Goal: Communication & Community: Participate in discussion

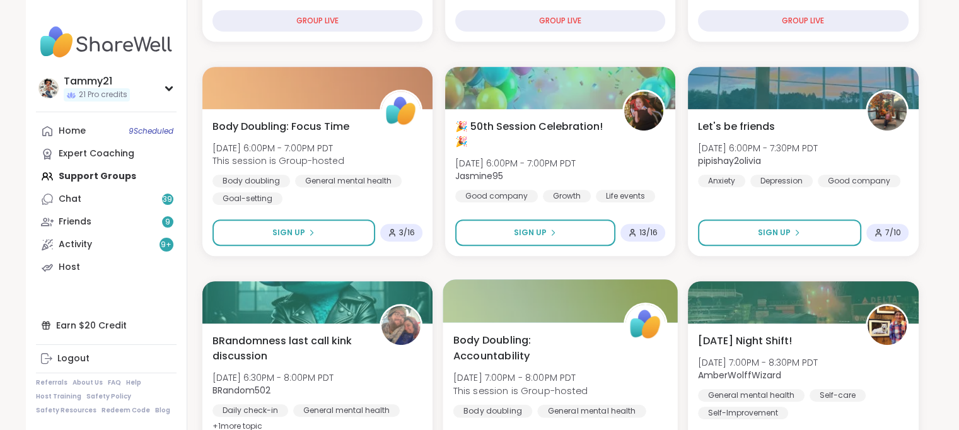
scroll to position [568, 0]
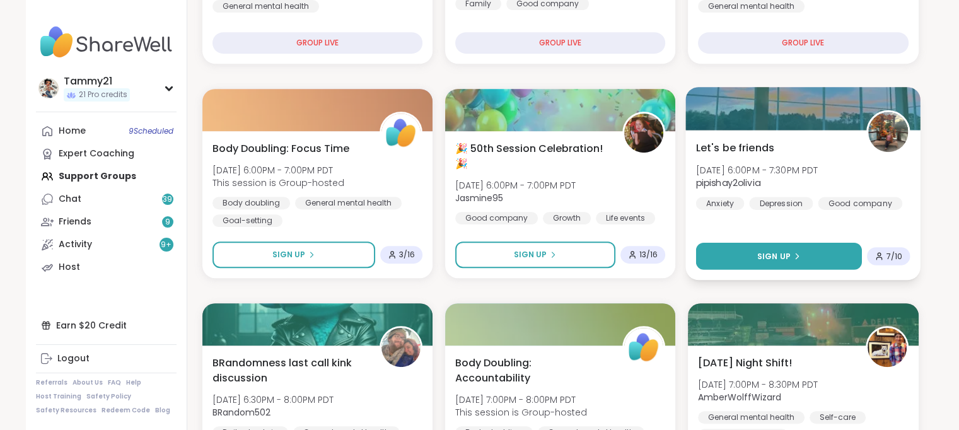
click at [802, 248] on button "Sign Up" at bounding box center [779, 256] width 167 height 27
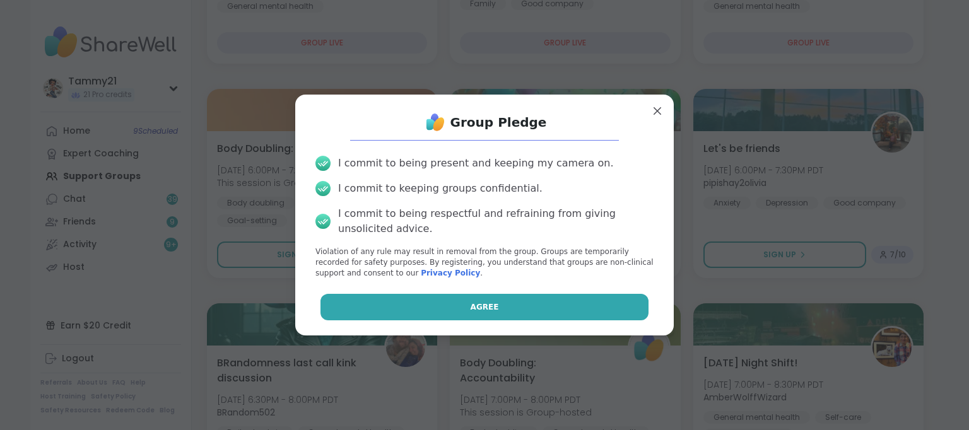
click at [474, 311] on span "Agree" at bounding box center [485, 307] width 28 height 11
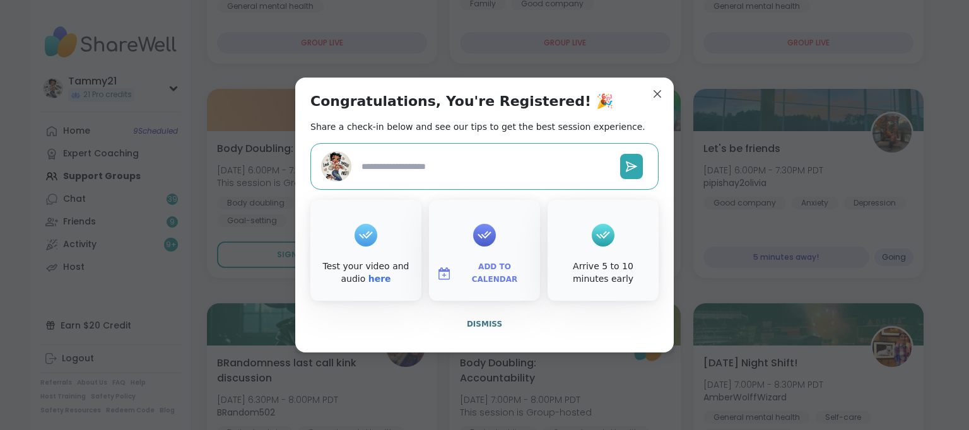
type textarea "*"
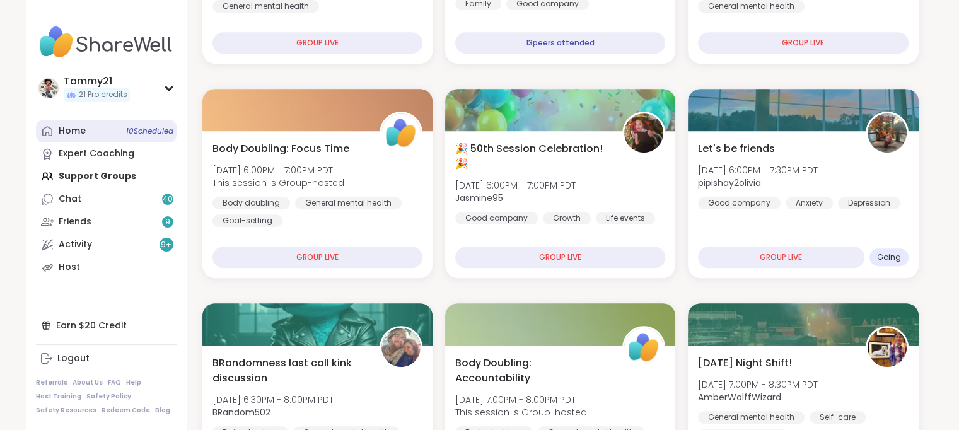
scroll to position [598, 0]
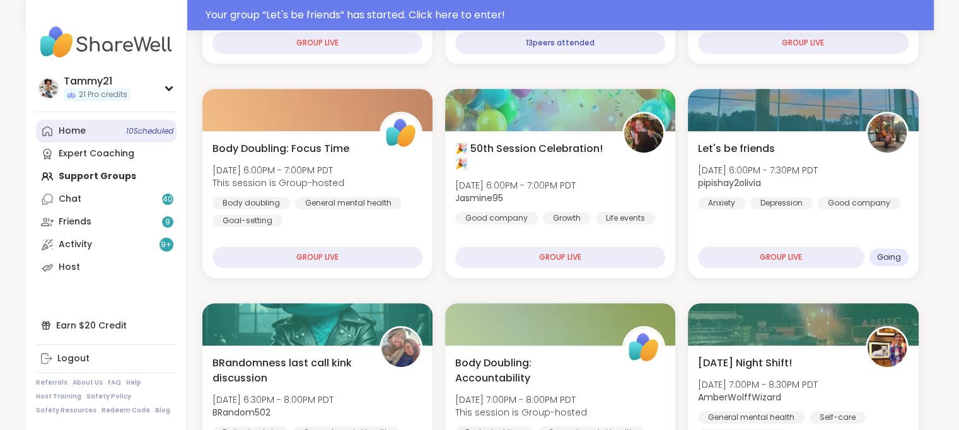
click at [86, 132] on link "Home 10 Scheduled" at bounding box center [106, 131] width 141 height 23
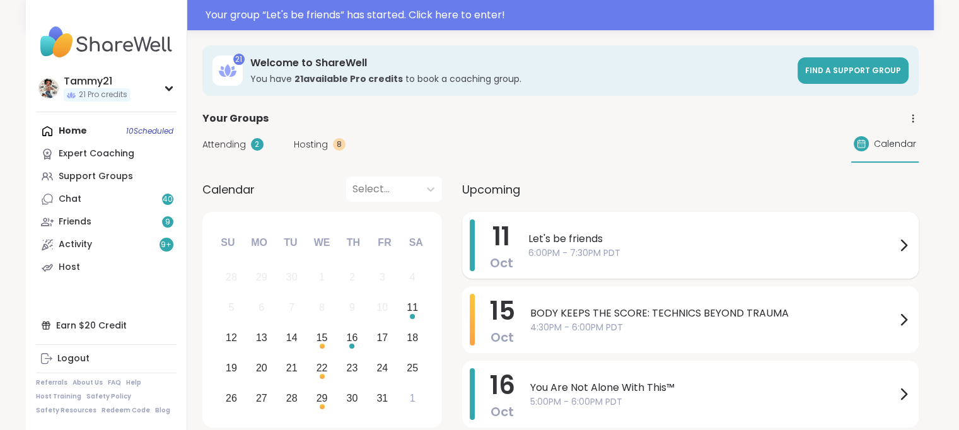
click at [590, 241] on span "Let's be friends" at bounding box center [713, 239] width 368 height 15
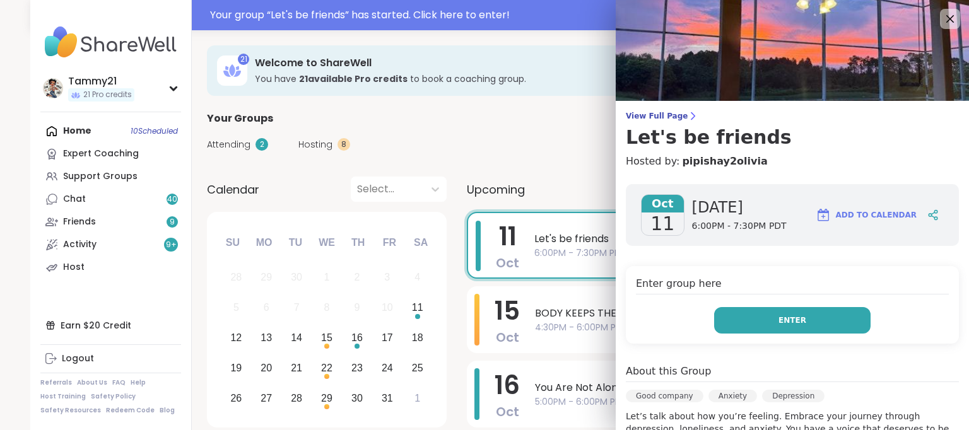
click at [758, 325] on button "Enter" at bounding box center [792, 320] width 156 height 26
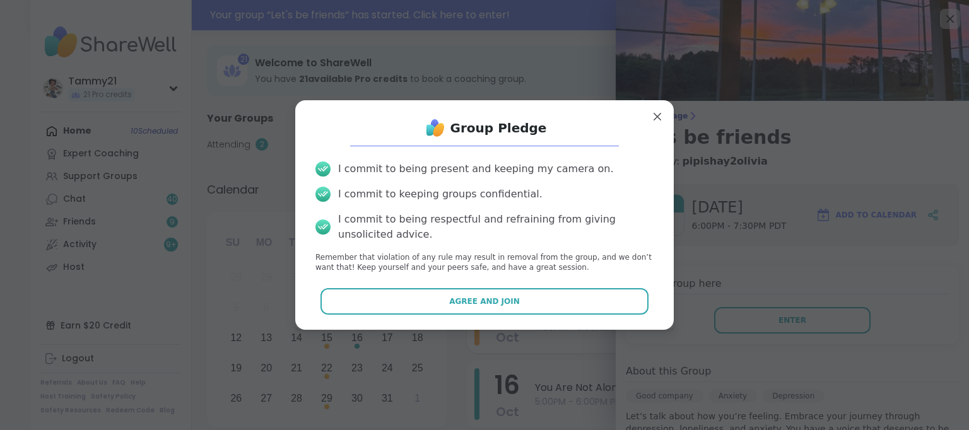
click at [501, 295] on button "Agree and Join" at bounding box center [484, 301] width 329 height 26
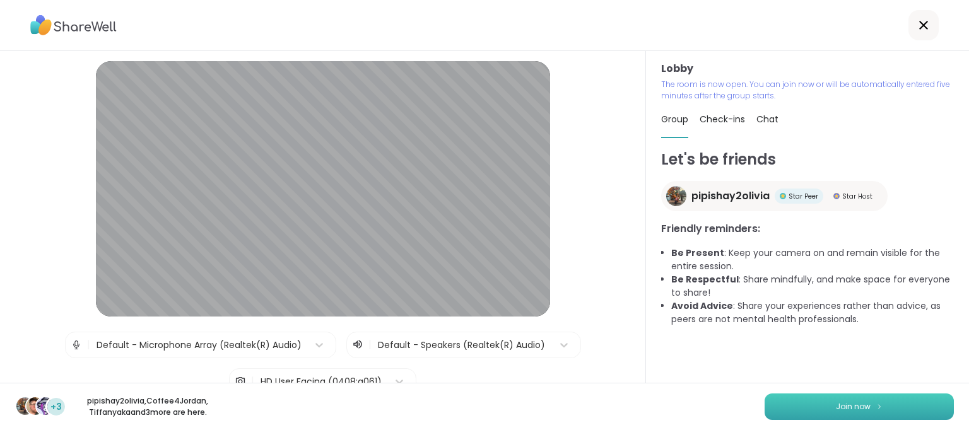
click at [785, 409] on button "Join now" at bounding box center [859, 407] width 189 height 26
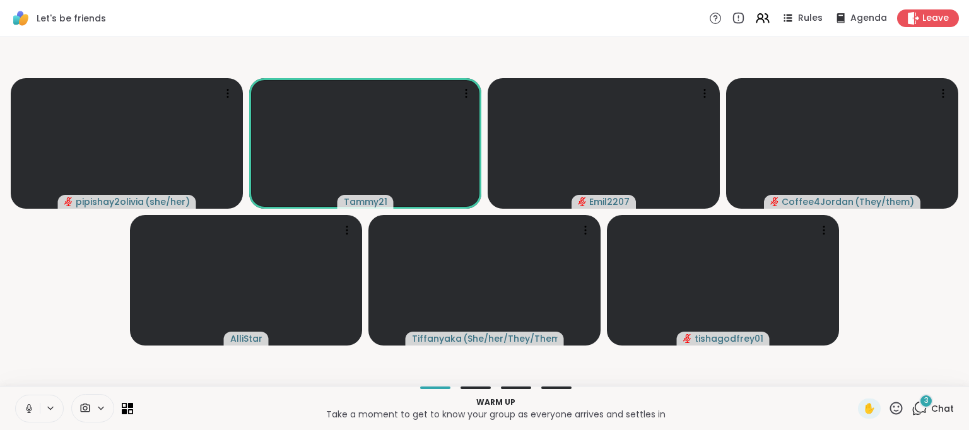
click at [30, 409] on icon at bounding box center [28, 407] width 3 height 6
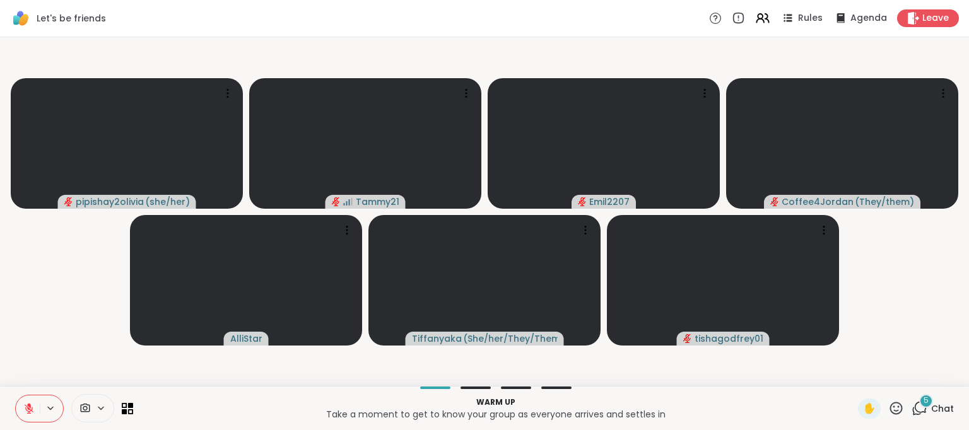
click at [686, 398] on p "Warm up" at bounding box center [496, 402] width 710 height 11
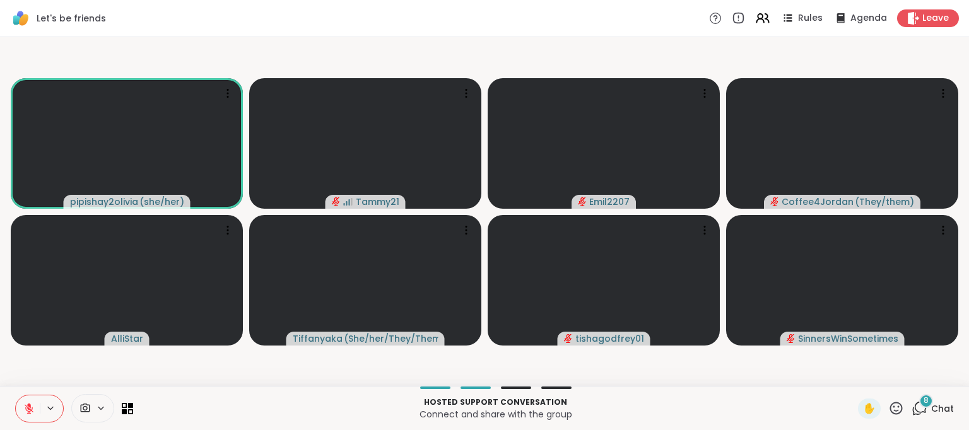
click at [915, 409] on icon at bounding box center [920, 409] width 16 height 16
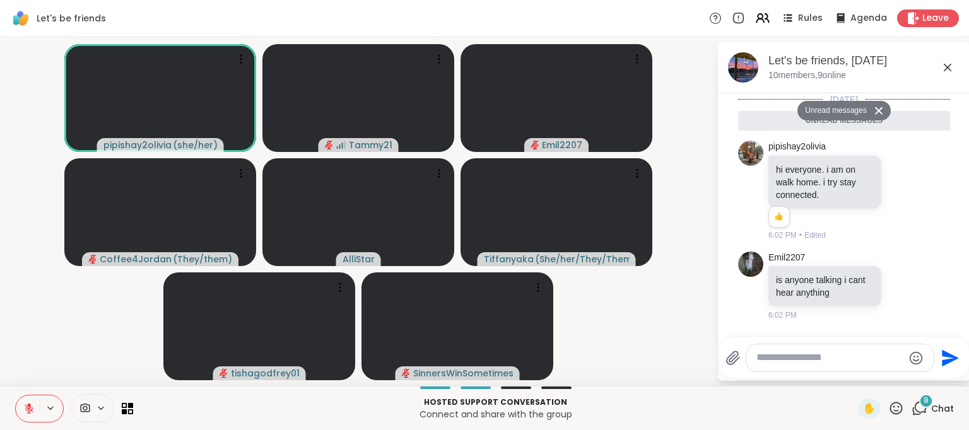
scroll to position [573, 0]
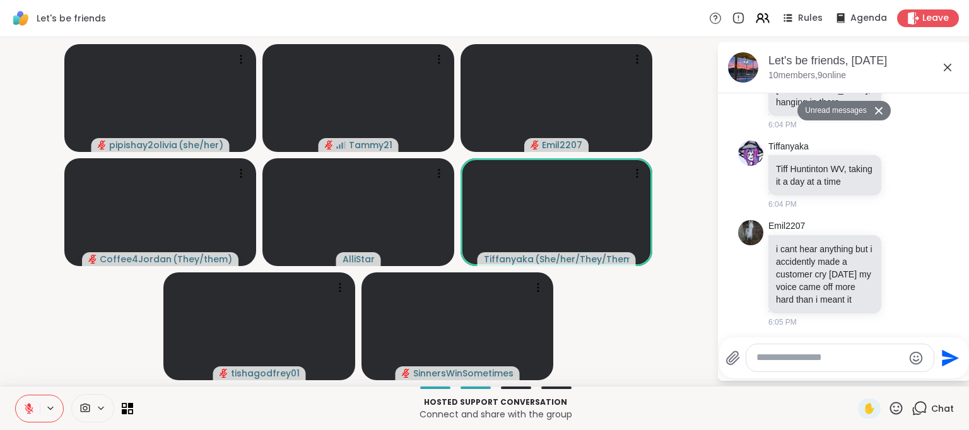
click at [677, 326] on video-player-container "pipishay2olivia ( she/her ) Tammy21 Emil2207 Coffee4Jordan ( They/them ) AlliSt…" at bounding box center [358, 211] width 701 height 339
click at [944, 66] on icon at bounding box center [947, 67] width 15 height 15
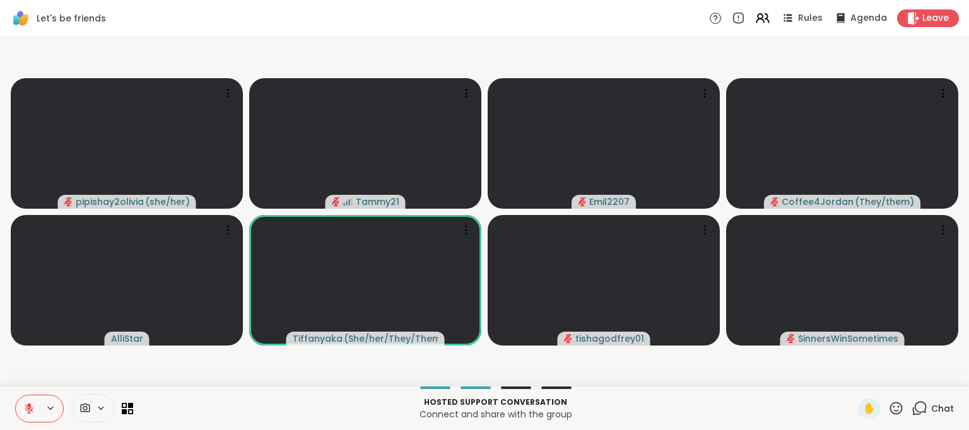
click at [945, 68] on video-player-container "pipishay2olivia ( she/her ) Tammy21 Emil2207 Coffee4Jordan ( They/them ) AlliSt…" at bounding box center [485, 211] width 954 height 339
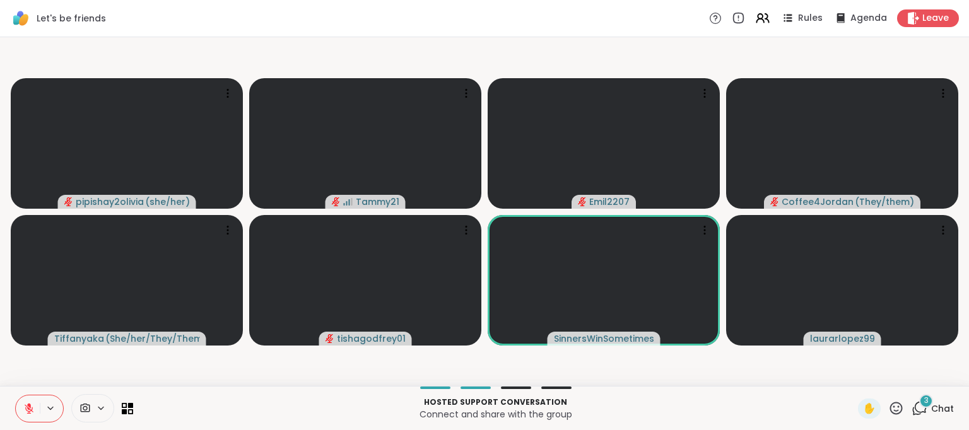
click at [891, 407] on icon at bounding box center [896, 409] width 16 height 16
click at [853, 377] on span "❤️" at bounding box center [859, 375] width 13 height 15
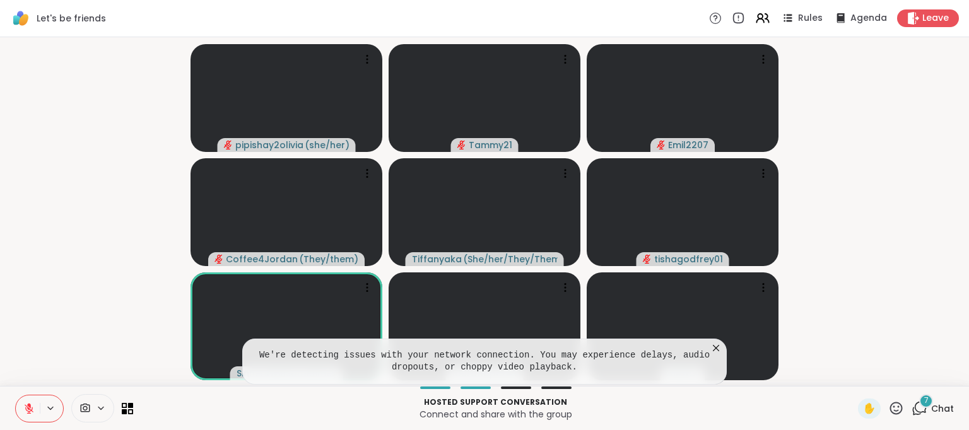
click at [717, 347] on icon at bounding box center [716, 348] width 6 height 6
click at [717, 347] on video at bounding box center [683, 327] width 192 height 108
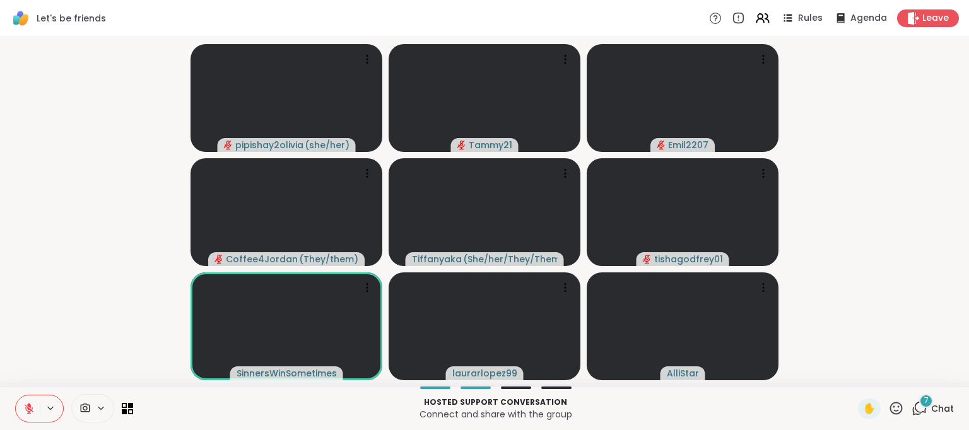
click at [867, 152] on video-player-container "pipishay2olivia ( she/her ) Tammy21 Emil2207 Coffee4Jordan ( They/them ) [PERSO…" at bounding box center [485, 211] width 954 height 339
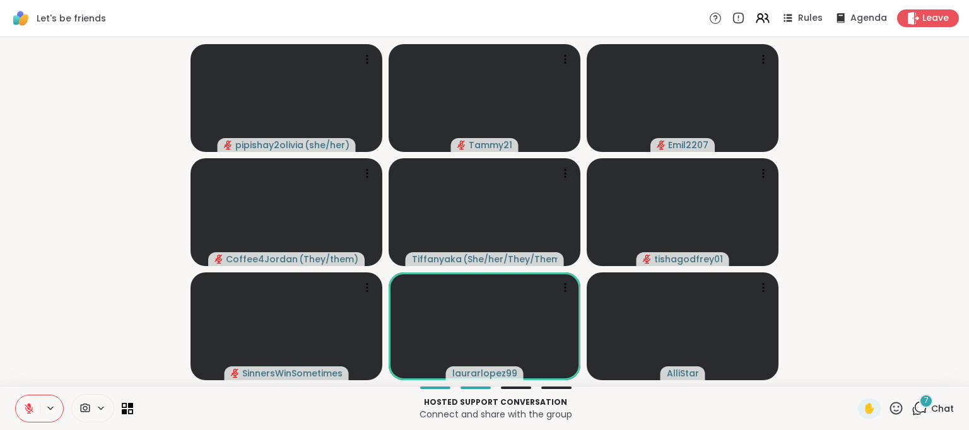
click at [890, 409] on icon at bounding box center [896, 408] width 13 height 13
click at [87, 314] on video-player-container "pipishay2olivia ( she/her ) Tammy21 Emil2207 Coffee4Jordan ( They/them ) [PERSO…" at bounding box center [485, 211] width 954 height 339
click at [25, 404] on icon at bounding box center [28, 408] width 11 height 11
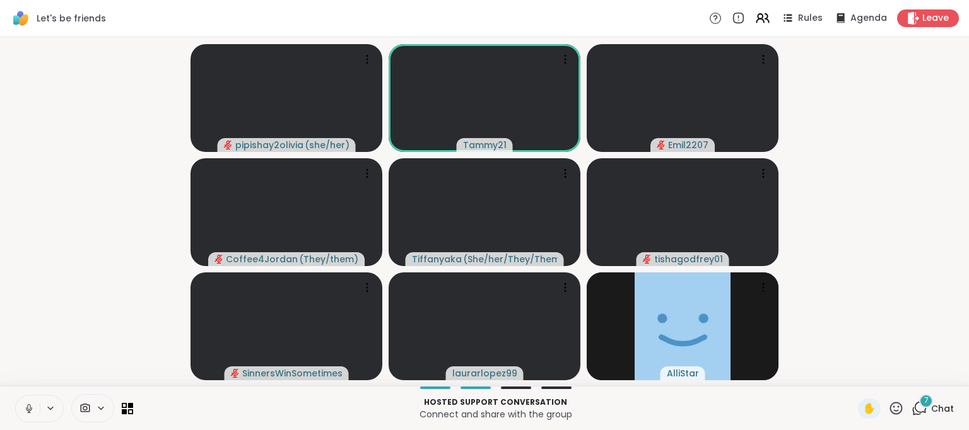
click at [33, 408] on icon at bounding box center [28, 408] width 11 height 11
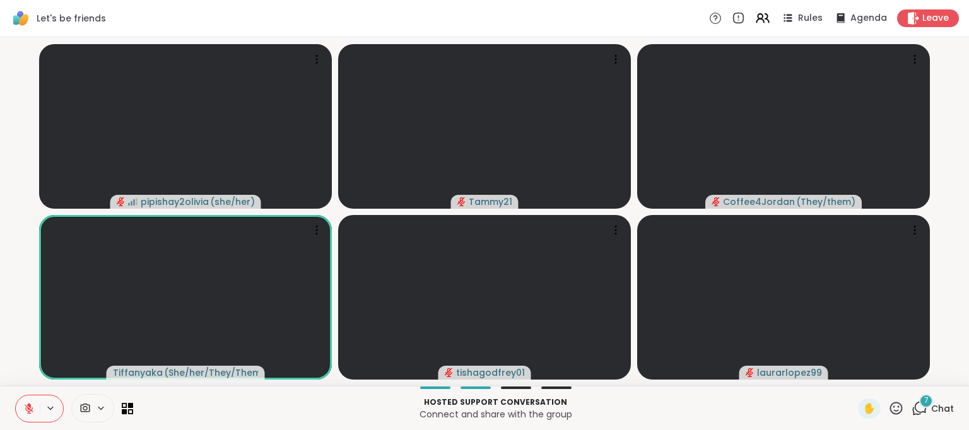
click at [28, 409] on icon at bounding box center [29, 408] width 9 height 9
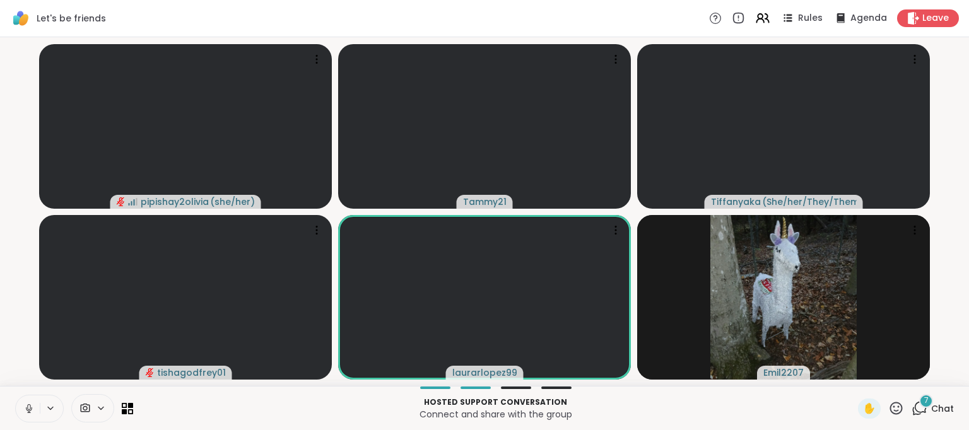
click at [25, 411] on icon at bounding box center [28, 408] width 11 height 11
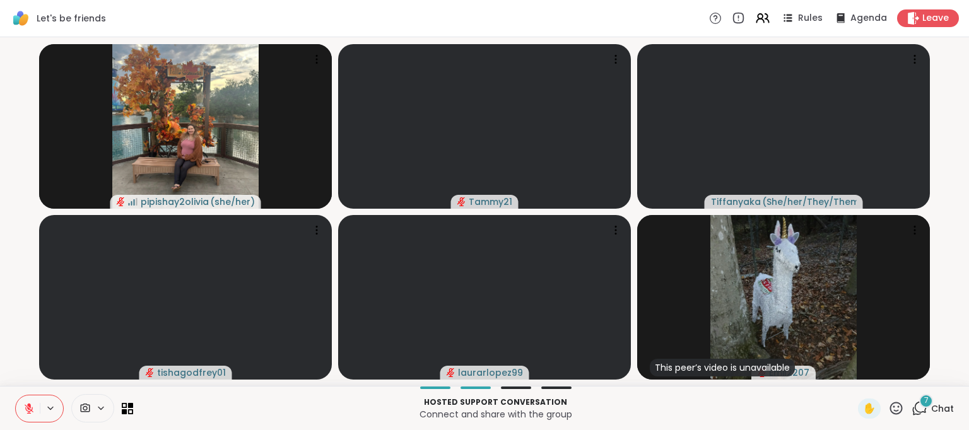
click at [28, 410] on icon at bounding box center [28, 408] width 11 height 11
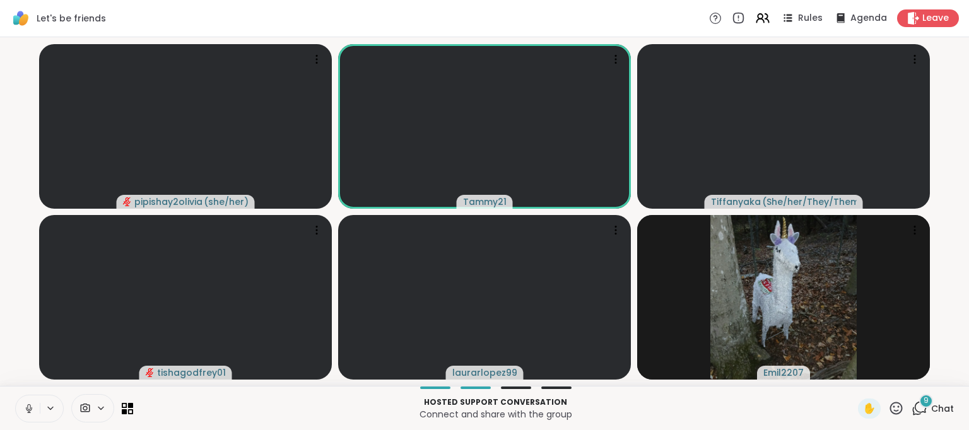
click at [28, 411] on icon at bounding box center [28, 408] width 11 height 11
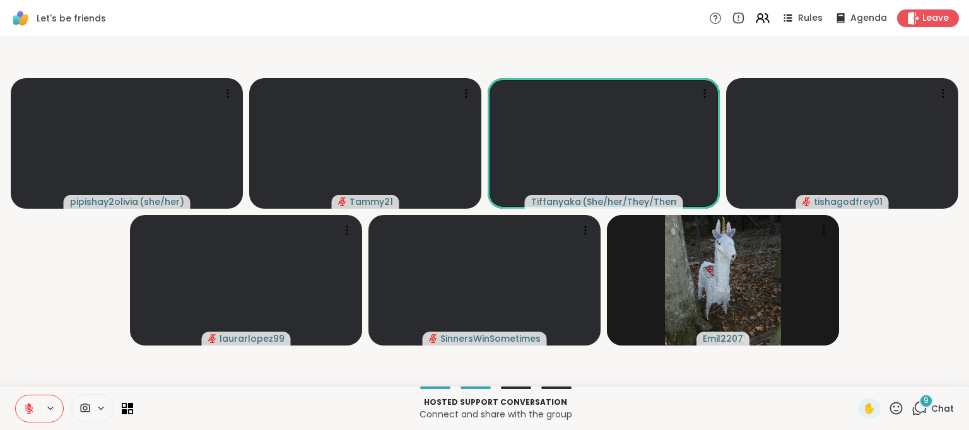
click at [28, 413] on icon at bounding box center [28, 408] width 11 height 11
click at [28, 408] on icon at bounding box center [28, 407] width 3 height 6
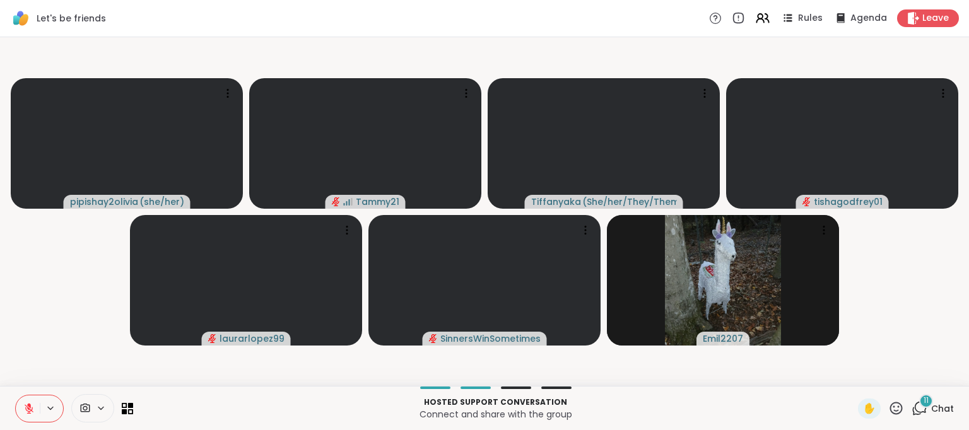
click at [29, 409] on icon at bounding box center [29, 408] width 9 height 9
click at [30, 413] on icon at bounding box center [28, 408] width 11 height 11
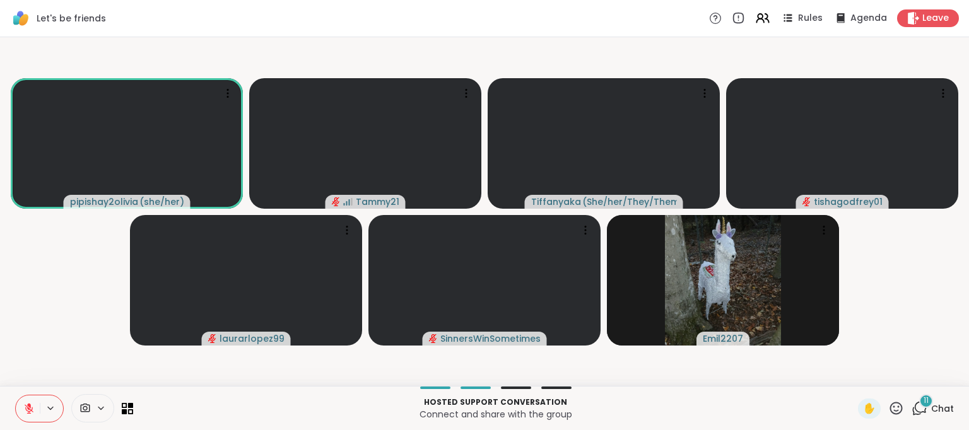
click at [24, 406] on icon at bounding box center [28, 408] width 11 height 11
click at [28, 408] on icon at bounding box center [28, 408] width 11 height 11
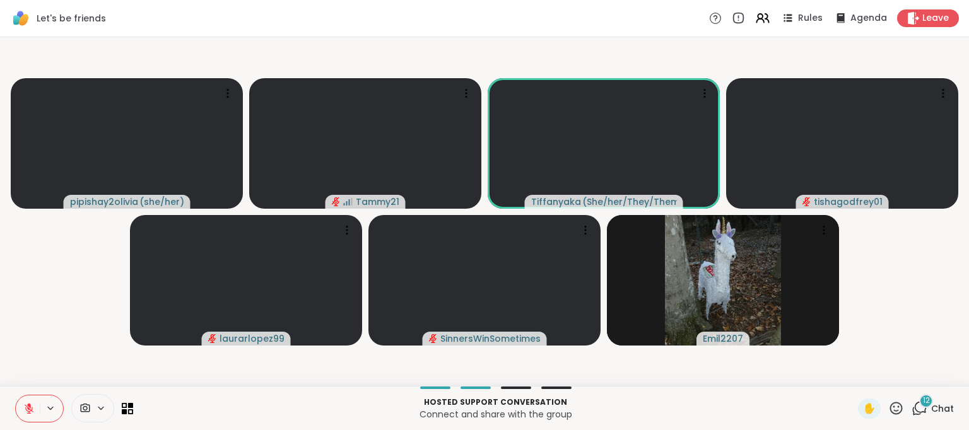
click at [890, 409] on icon at bounding box center [896, 408] width 13 height 13
click at [936, 376] on span "🎉" at bounding box center [942, 375] width 13 height 15
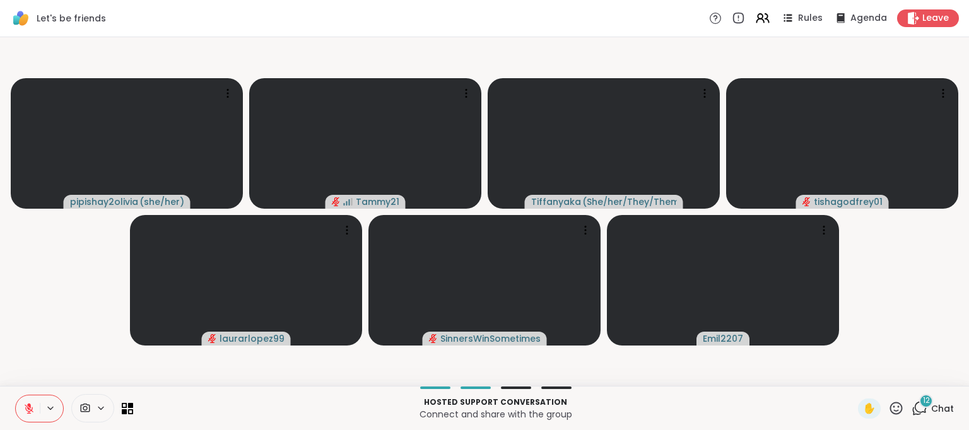
click at [28, 409] on icon at bounding box center [29, 408] width 9 height 9
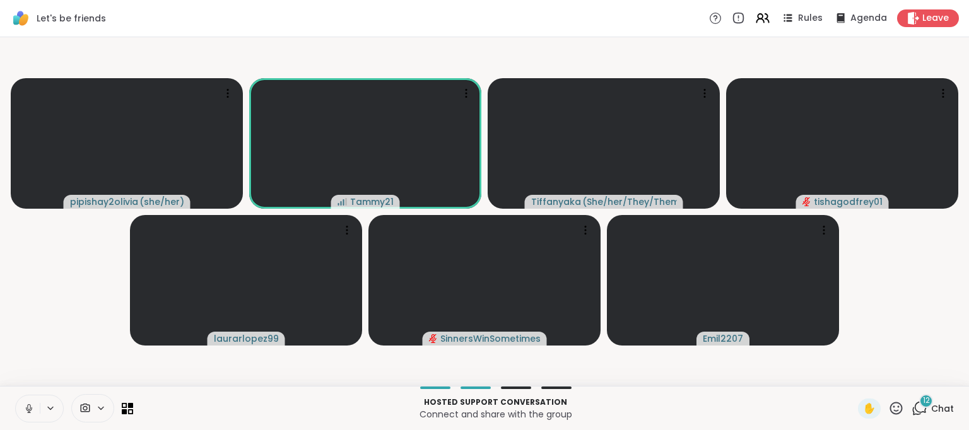
click at [28, 408] on icon at bounding box center [28, 408] width 11 height 11
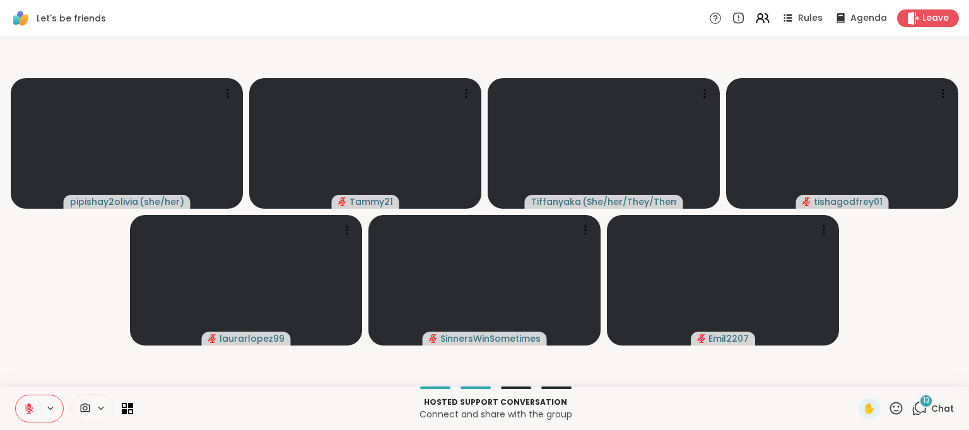
click at [30, 408] on icon at bounding box center [28, 408] width 11 height 11
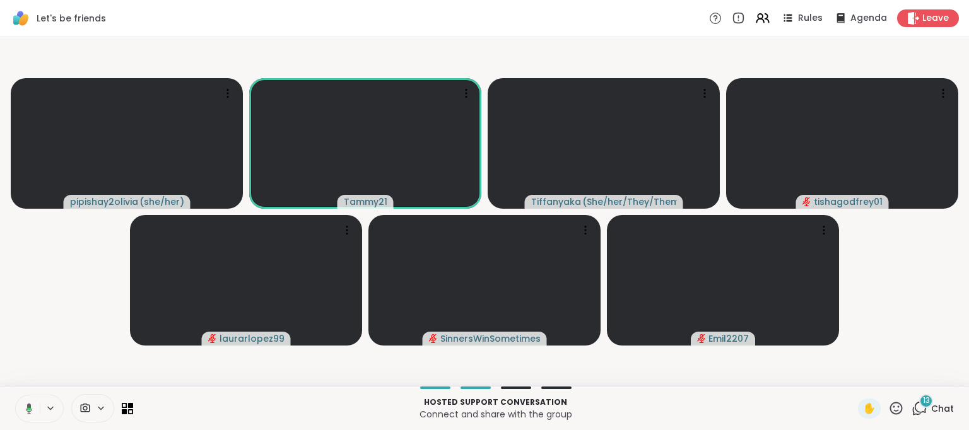
click at [25, 403] on icon at bounding box center [26, 408] width 11 height 11
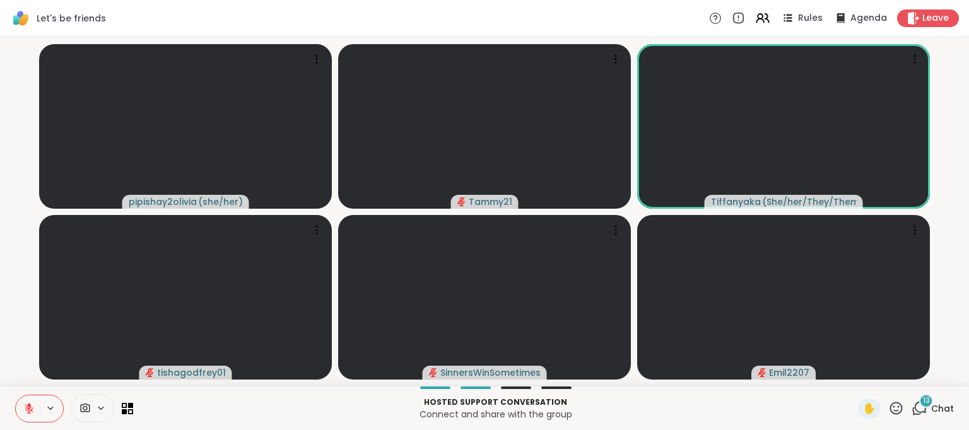
click at [25, 406] on icon at bounding box center [28, 408] width 11 height 11
